Goal: Navigation & Orientation: Go to known website

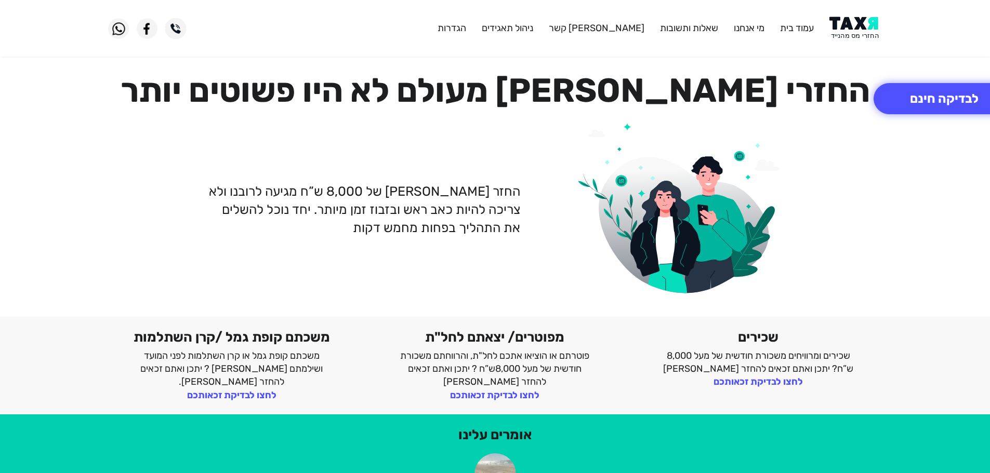
click at [851, 21] on img at bounding box center [855, 28] width 52 height 23
click at [860, 41] on header "עמוד בית מי אנחנו שאלות ותשובות צור קשר ניהול תאגידים הגדרות" at bounding box center [495, 28] width 990 height 57
click at [855, 24] on img at bounding box center [855, 28] width 52 height 23
click at [874, 28] on img at bounding box center [855, 28] width 52 height 23
drag, startPoint x: 913, startPoint y: 37, endPoint x: 831, endPoint y: 148, distance: 137.8
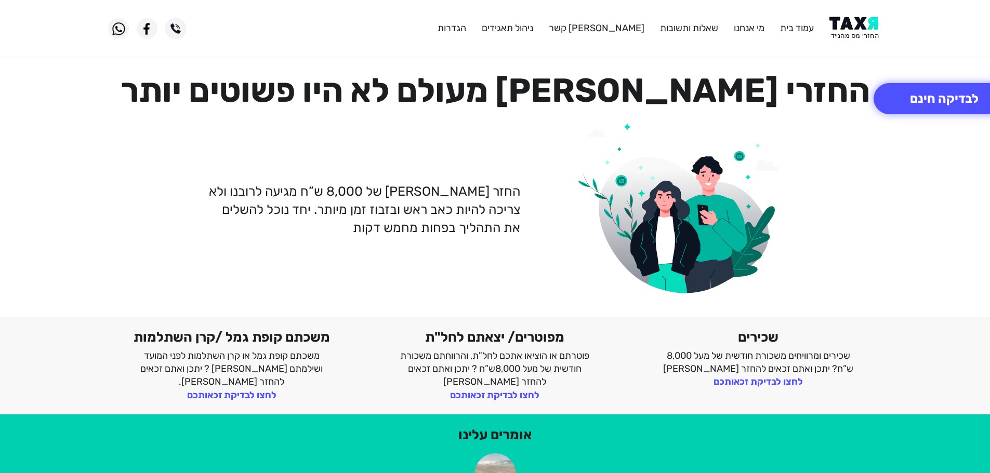
drag, startPoint x: 831, startPoint y: 148, endPoint x: 920, endPoint y: 1, distance: 172.5
click at [920, 11] on header "עמוד בית מי אנחנו שאלות ותשובות צור קשר ניהול תאגידים הגדרות" at bounding box center [495, 28] width 990 height 57
click at [872, 32] on img at bounding box center [855, 28] width 52 height 23
click at [850, 32] on img at bounding box center [855, 28] width 52 height 23
